Goal: Task Accomplishment & Management: Manage account settings

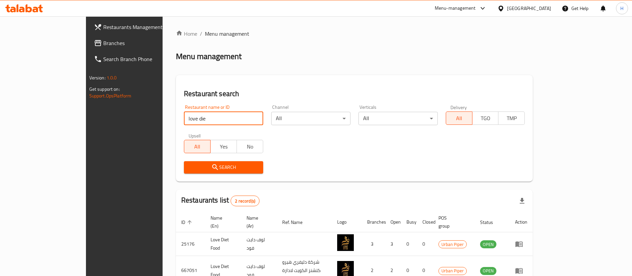
click at [191, 112] on input "love die" at bounding box center [223, 118] width 79 height 13
drag, startPoint x: 0, startPoint y: 0, endPoint x: 191, endPoint y: 112, distance: 221.6
click at [191, 112] on input "love die" at bounding box center [223, 118] width 79 height 13
click button "Search" at bounding box center [223, 167] width 79 height 12
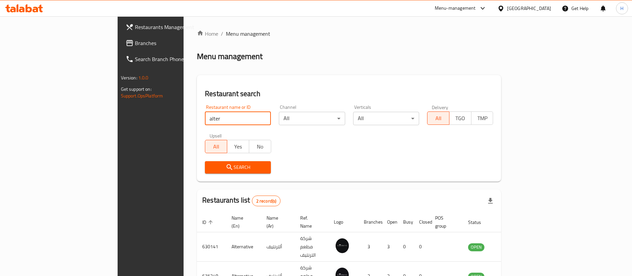
click at [205, 114] on input "alter" at bounding box center [238, 118] width 66 height 13
type input "love di"
click button "Search" at bounding box center [238, 167] width 66 height 12
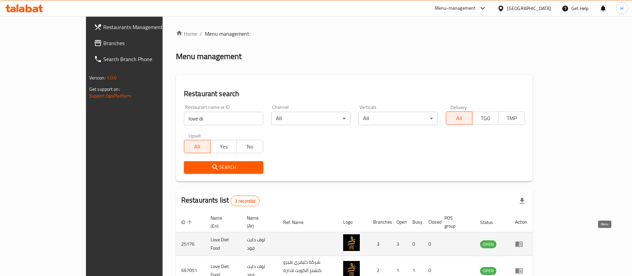
click at [522, 243] on icon "enhanced table" at bounding box center [521, 244] width 2 height 3
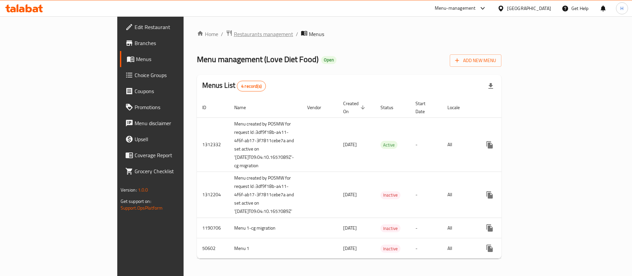
click at [234, 33] on span "Restaurants management" at bounding box center [263, 34] width 59 height 8
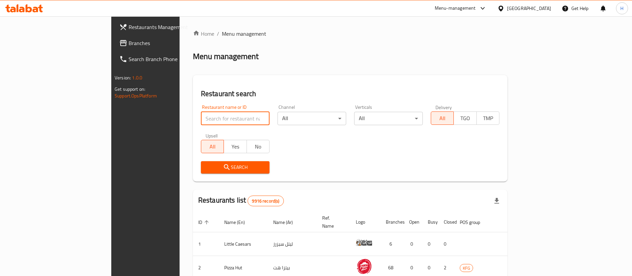
click at [208, 121] on input "search" at bounding box center [235, 118] width 69 height 13
click at [437, 164] on div "Search" at bounding box center [350, 167] width 307 height 20
click at [201, 120] on input "search" at bounding box center [235, 118] width 69 height 13
type input "love die"
click button "Search" at bounding box center [235, 167] width 69 height 12
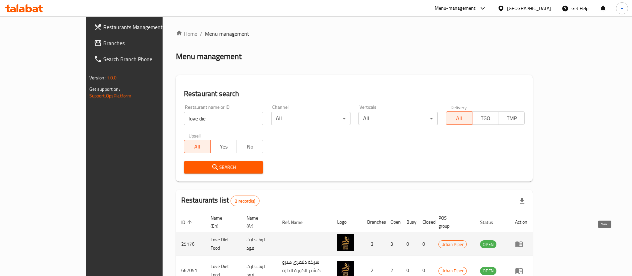
click at [522, 243] on icon "enhanced table" at bounding box center [521, 244] width 2 height 3
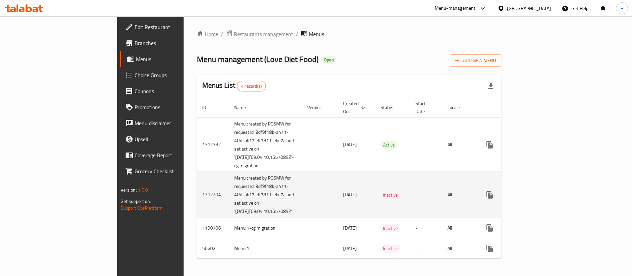
scroll to position [11, 0]
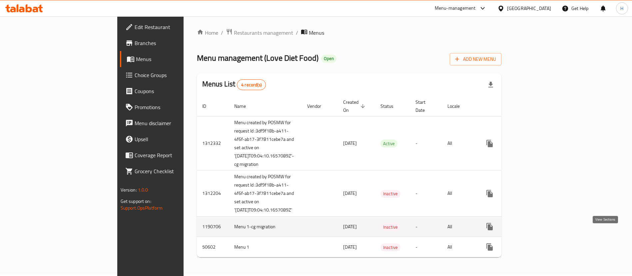
click at [546, 224] on link "enhanced table" at bounding box center [538, 226] width 16 height 16
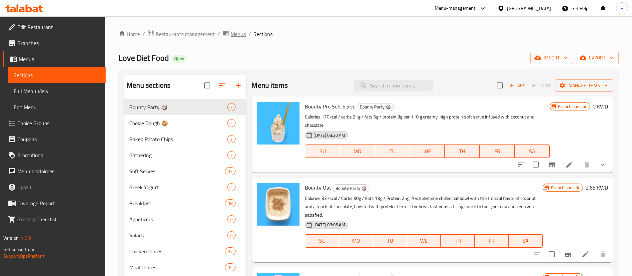
click at [241, 34] on span "Menus" at bounding box center [238, 34] width 15 height 8
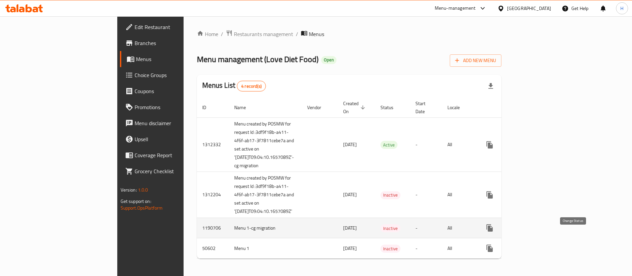
click at [510, 230] on icon "enhanced table" at bounding box center [505, 227] width 7 height 5
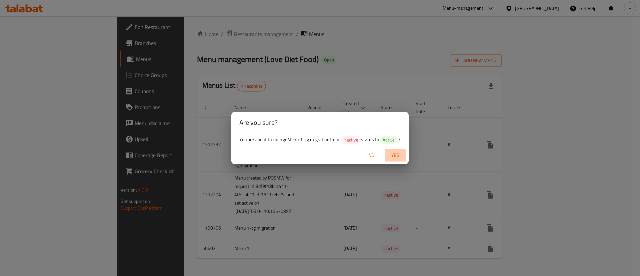
click at [397, 153] on span "Yes" at bounding box center [395, 155] width 16 height 8
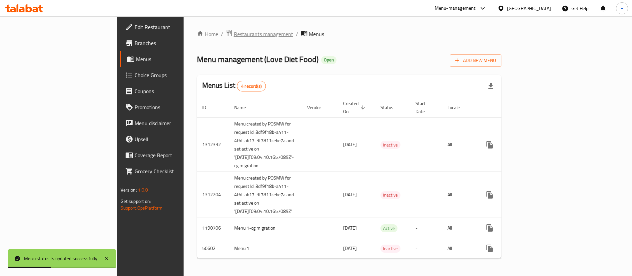
click at [234, 33] on span "Restaurants management" at bounding box center [263, 34] width 59 height 8
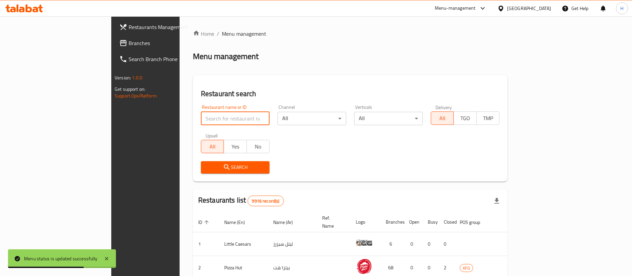
click at [226, 116] on input "search" at bounding box center [235, 118] width 69 height 13
